Goal: Transaction & Acquisition: Purchase product/service

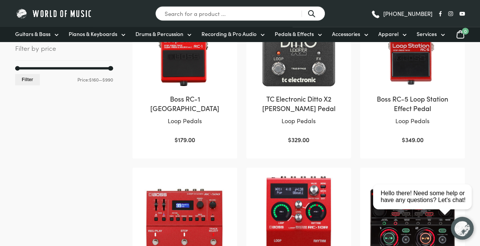
scroll to position [216, 0]
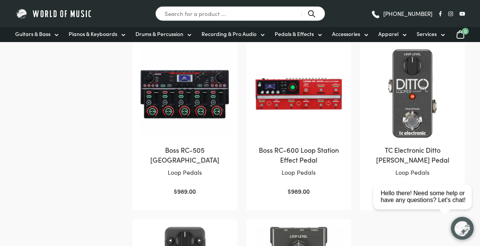
scroll to position [521, 0]
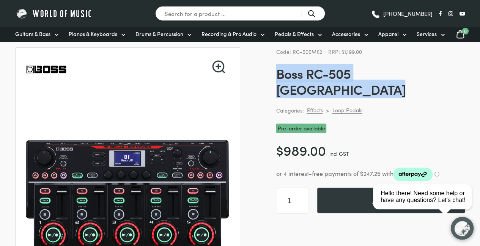
drag, startPoint x: 277, startPoint y: 75, endPoint x: 455, endPoint y: 74, distance: 178.2
click at [455, 74] on h1 "Boss RC-505 [GEOGRAPHIC_DATA]" at bounding box center [370, 81] width 189 height 32
copy h1 "Boss RC-505 [GEOGRAPHIC_DATA]"
